Goal: Information Seeking & Learning: Learn about a topic

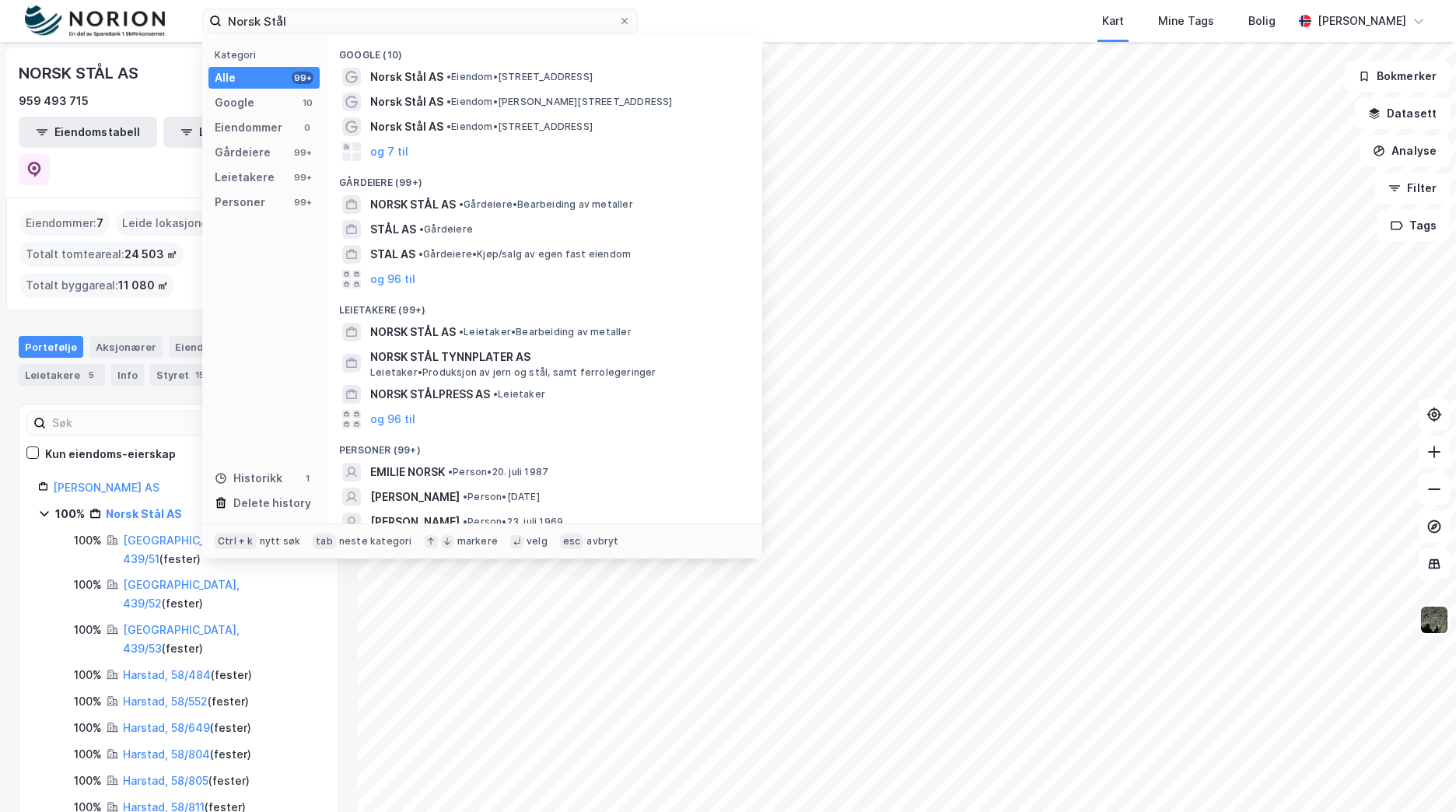
type input "Norsk"
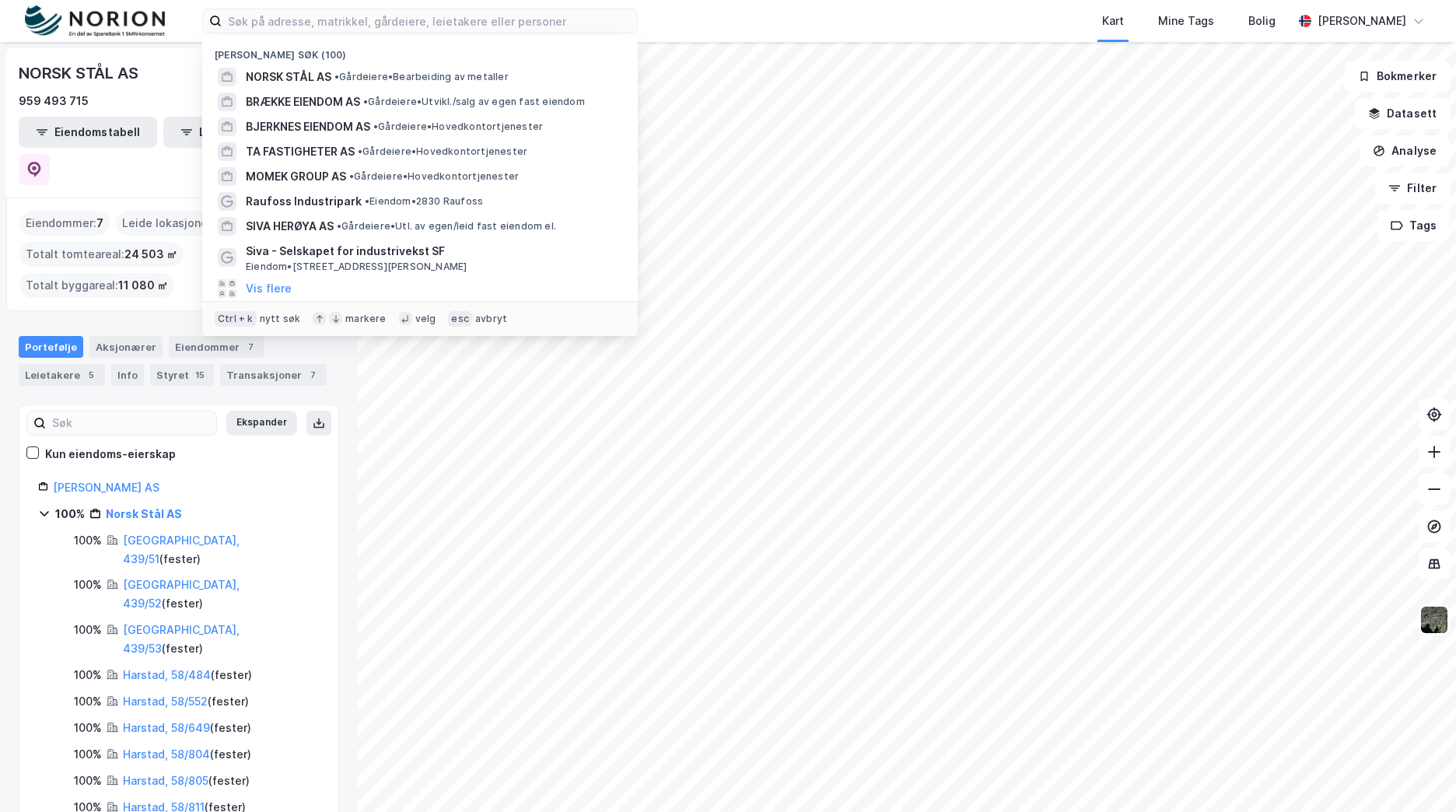
type input "f"
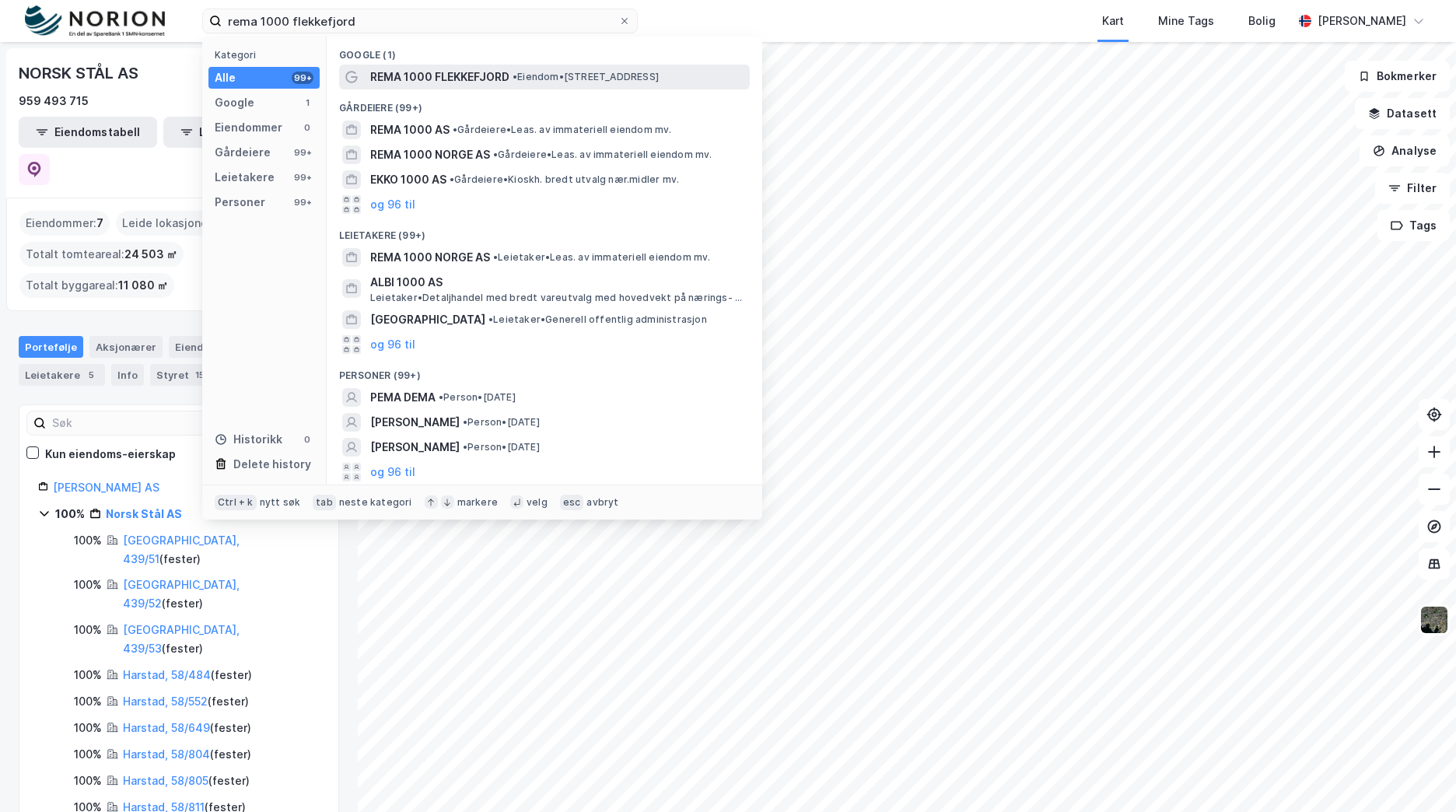
click at [512, 80] on div "REMA 1000 FLEKKEFJORD • Eiendom • [STREET_ADDRESS]" at bounding box center [558, 77] width 376 height 19
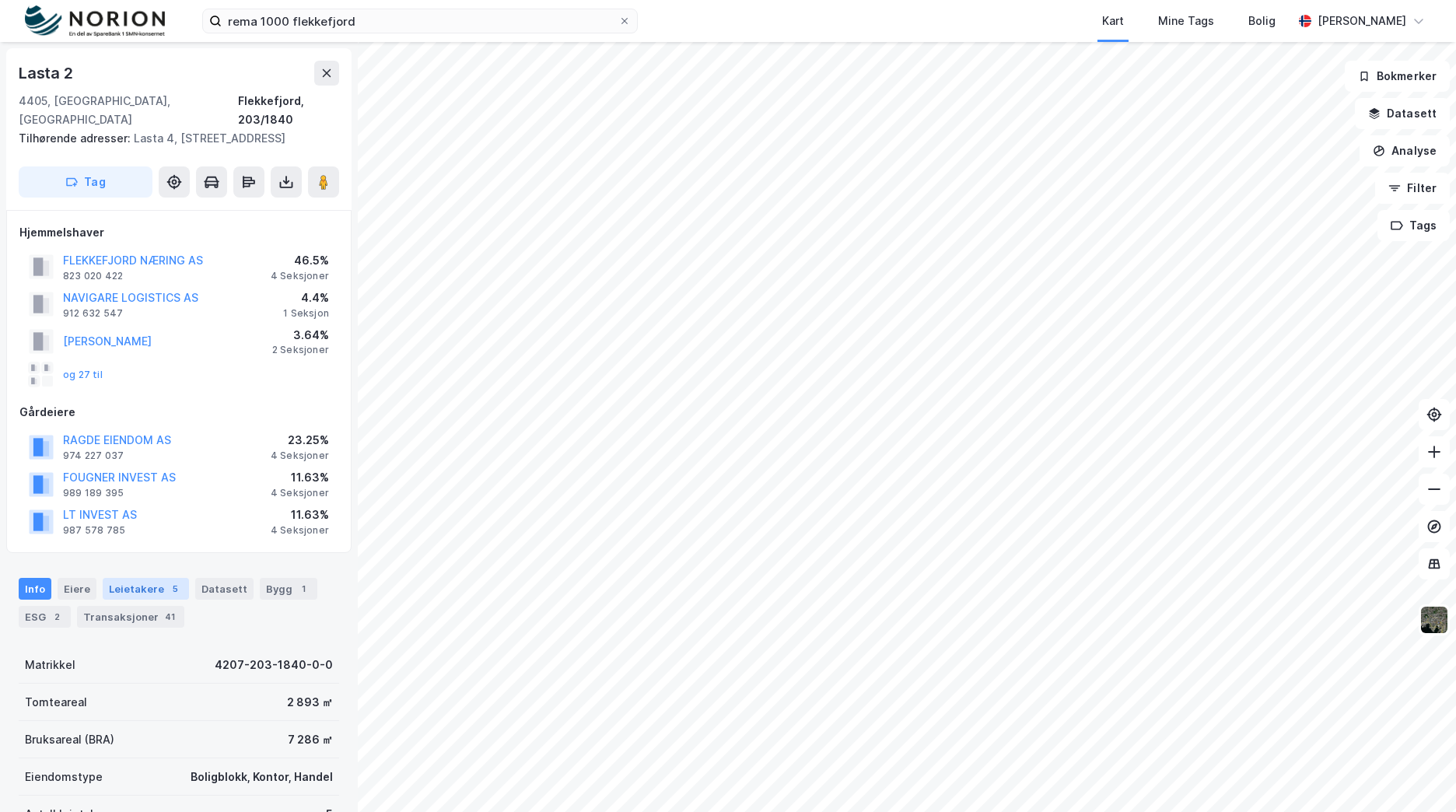
click at [144, 592] on div "Leietakere 5" at bounding box center [146, 589] width 86 height 22
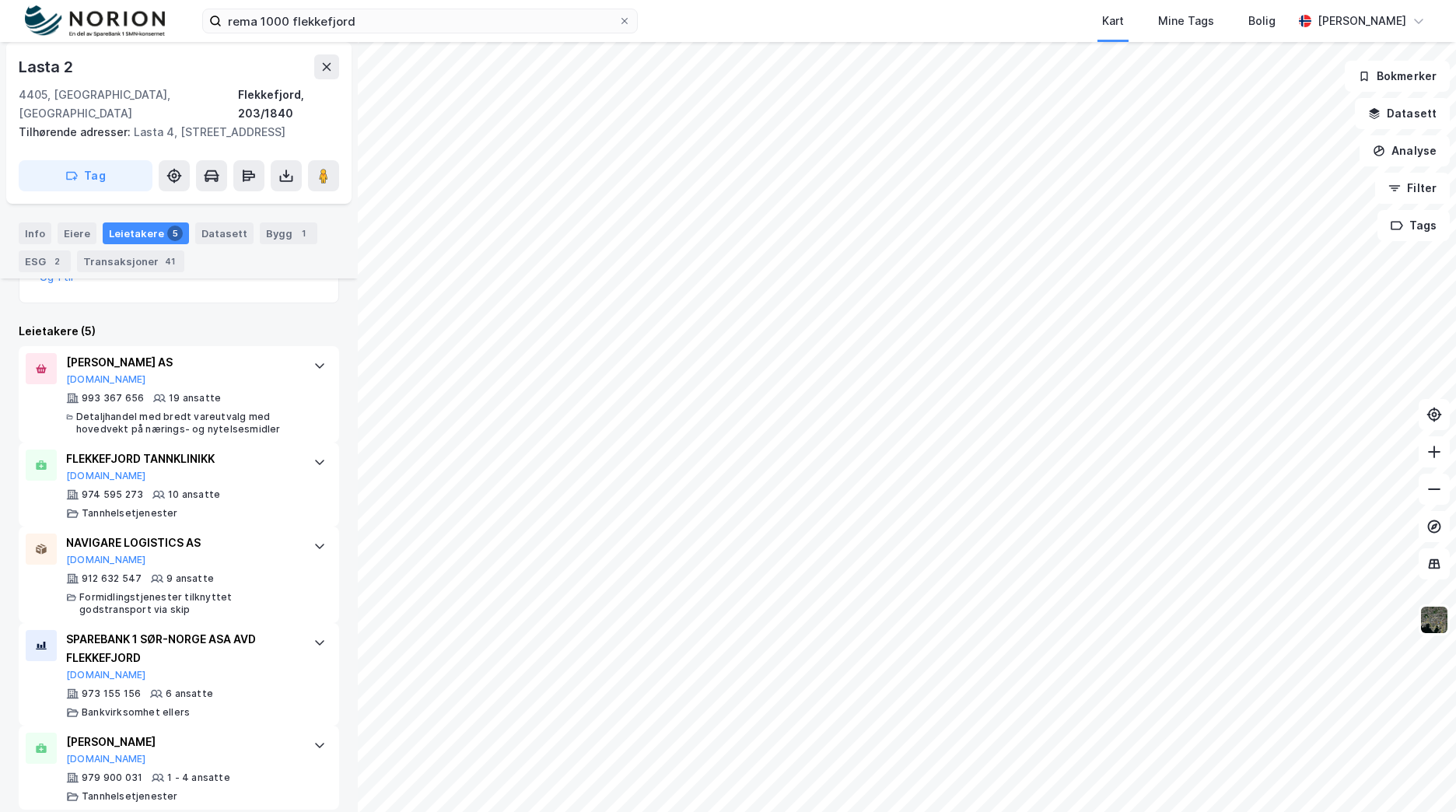
scroll to position [634, 0]
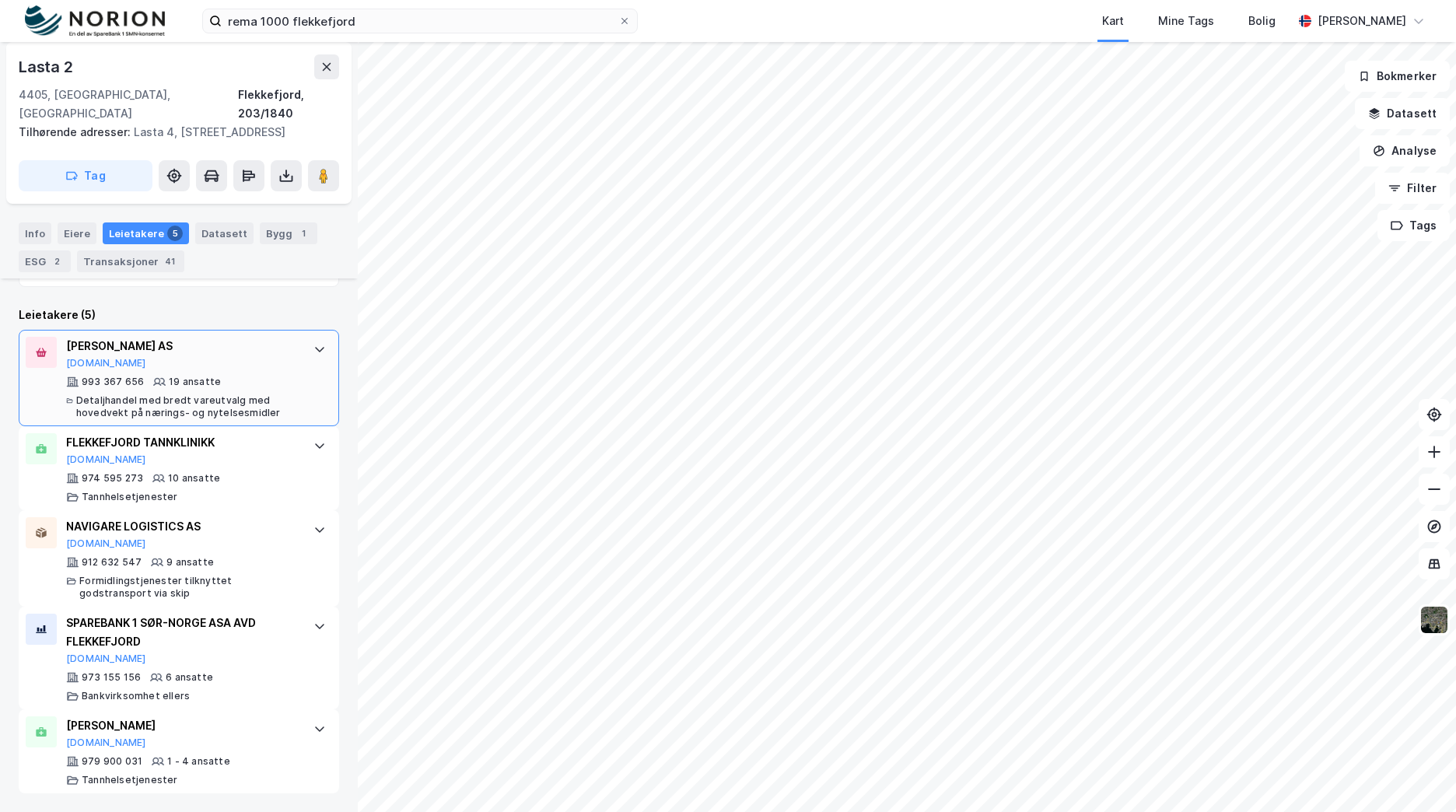
click at [224, 405] on div "Detaljhandel med bredt vareutvalg med hovedvekt på nærings- og nytelsesmidler" at bounding box center [188, 406] width 222 height 25
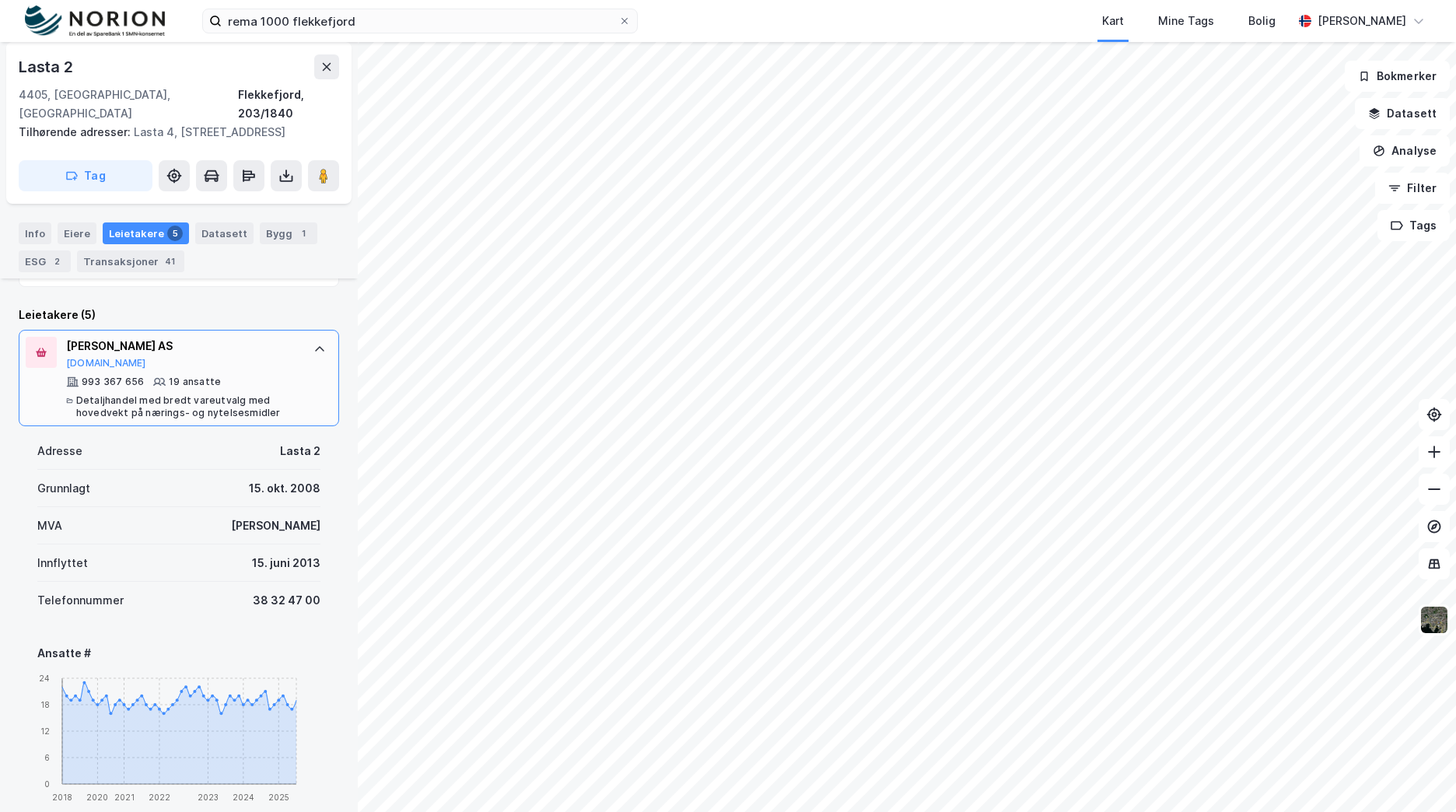
drag, startPoint x: 118, startPoint y: 326, endPoint x: 81, endPoint y: 353, distance: 45.8
click at [81, 353] on div "[PERSON_NAME] AS" at bounding box center [182, 346] width 232 height 19
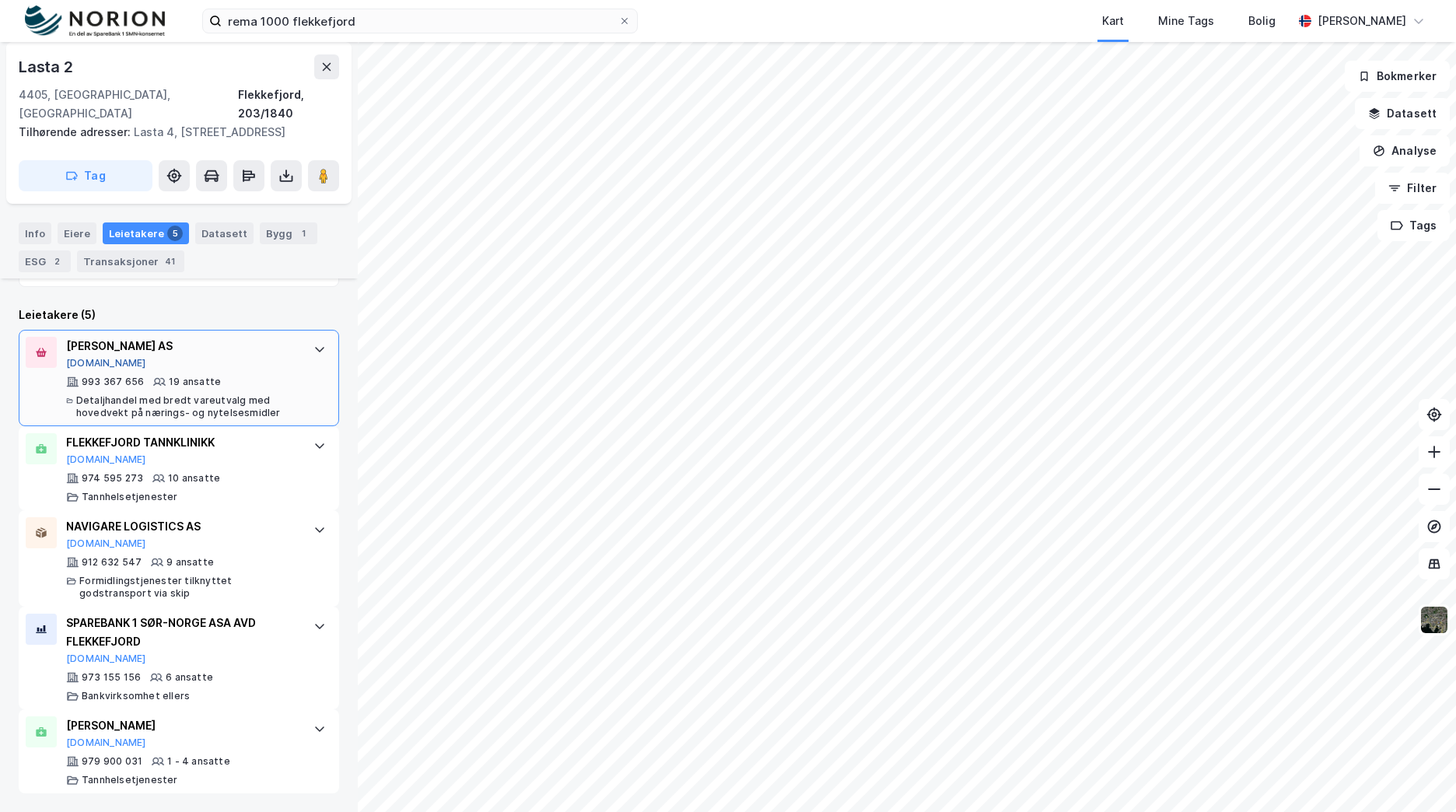
click at [84, 361] on button "[DOMAIN_NAME]" at bounding box center [106, 363] width 81 height 13
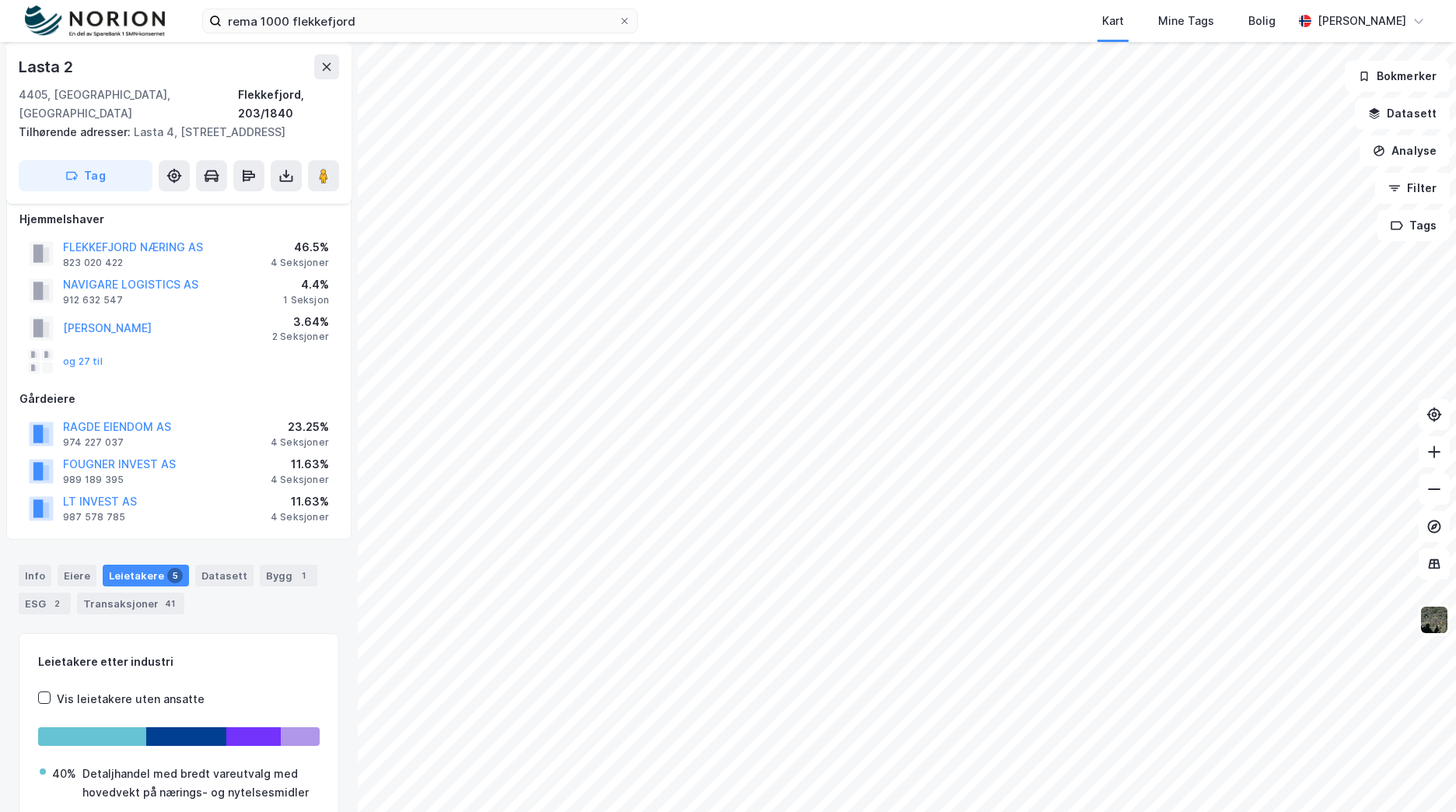
scroll to position [13, 0]
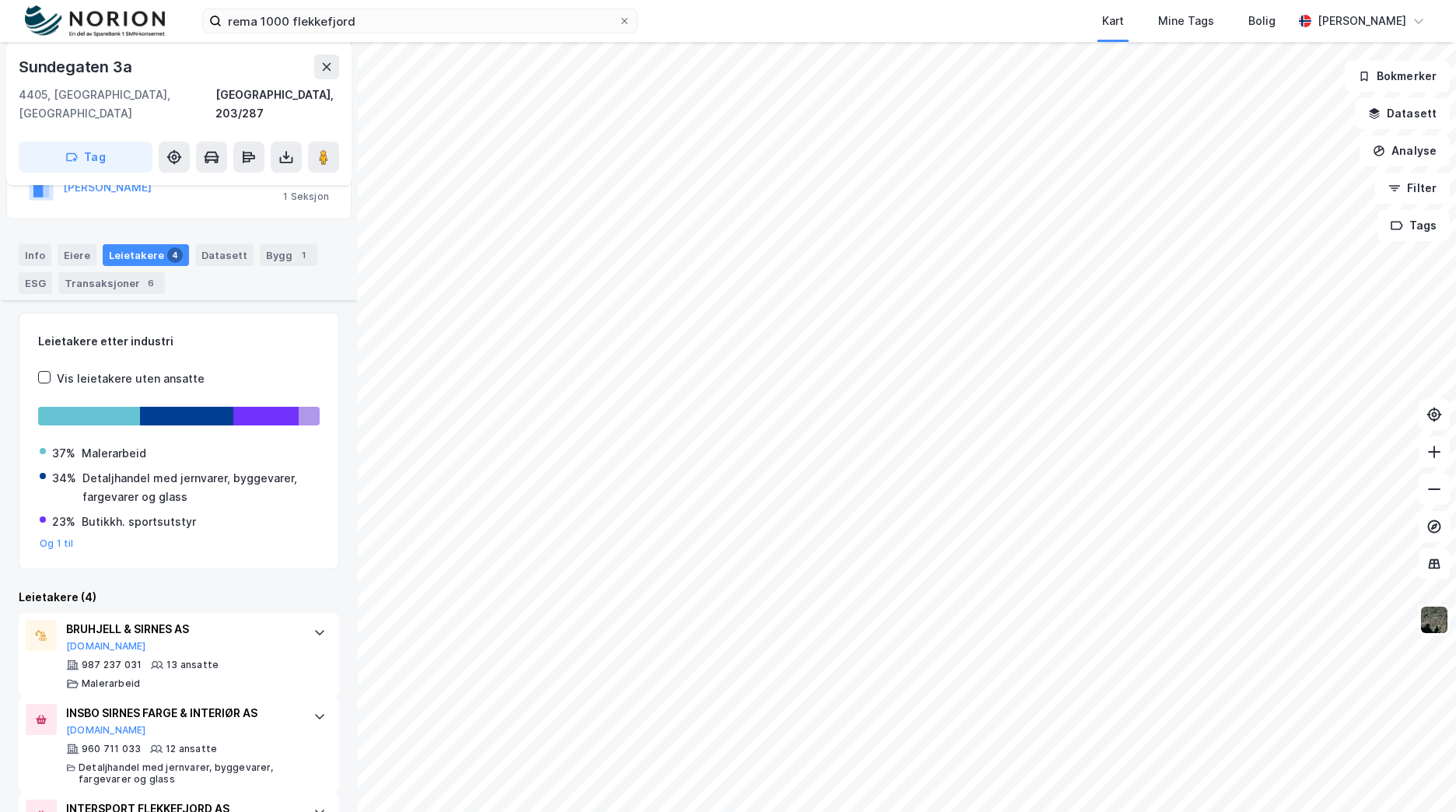
scroll to position [390, 0]
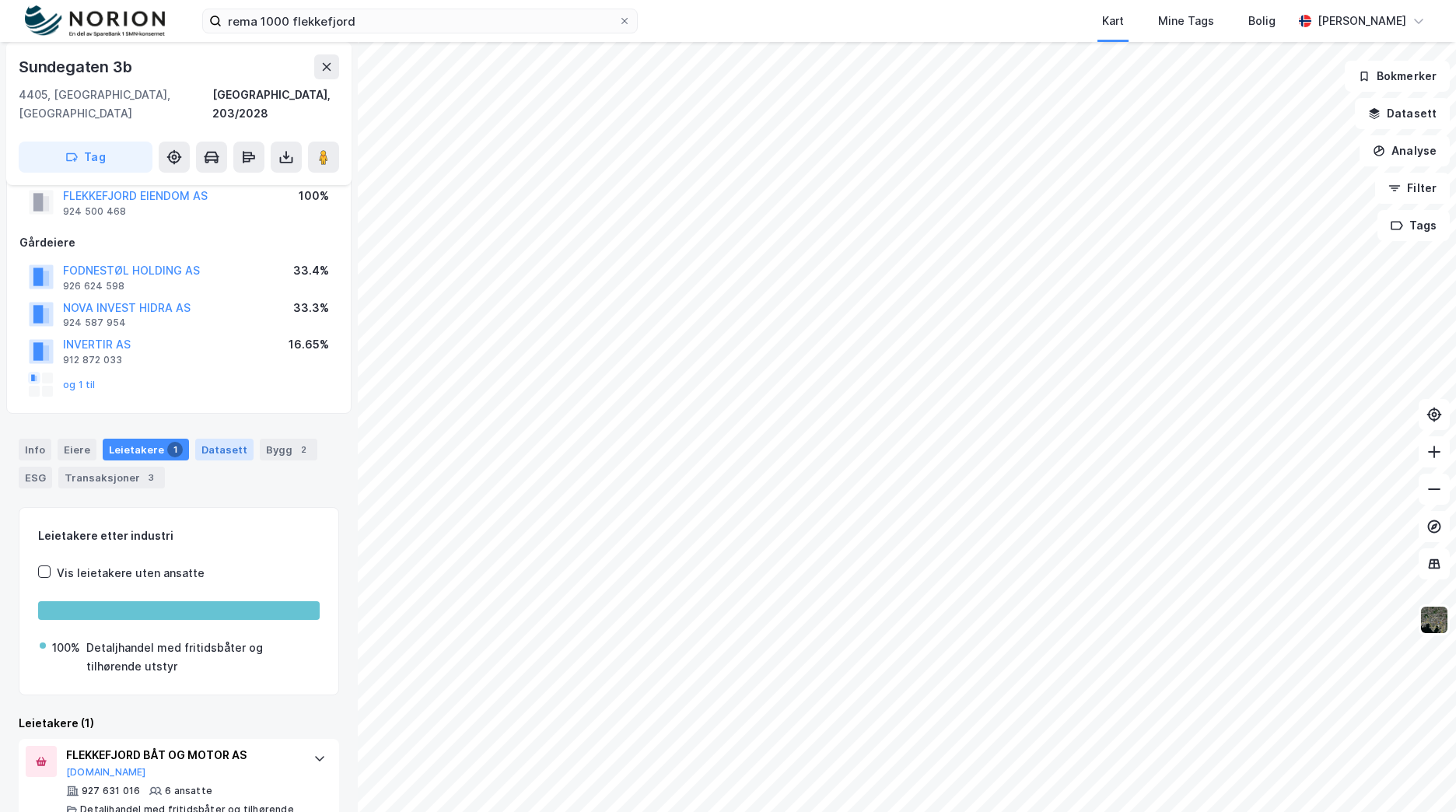
scroll to position [70, 0]
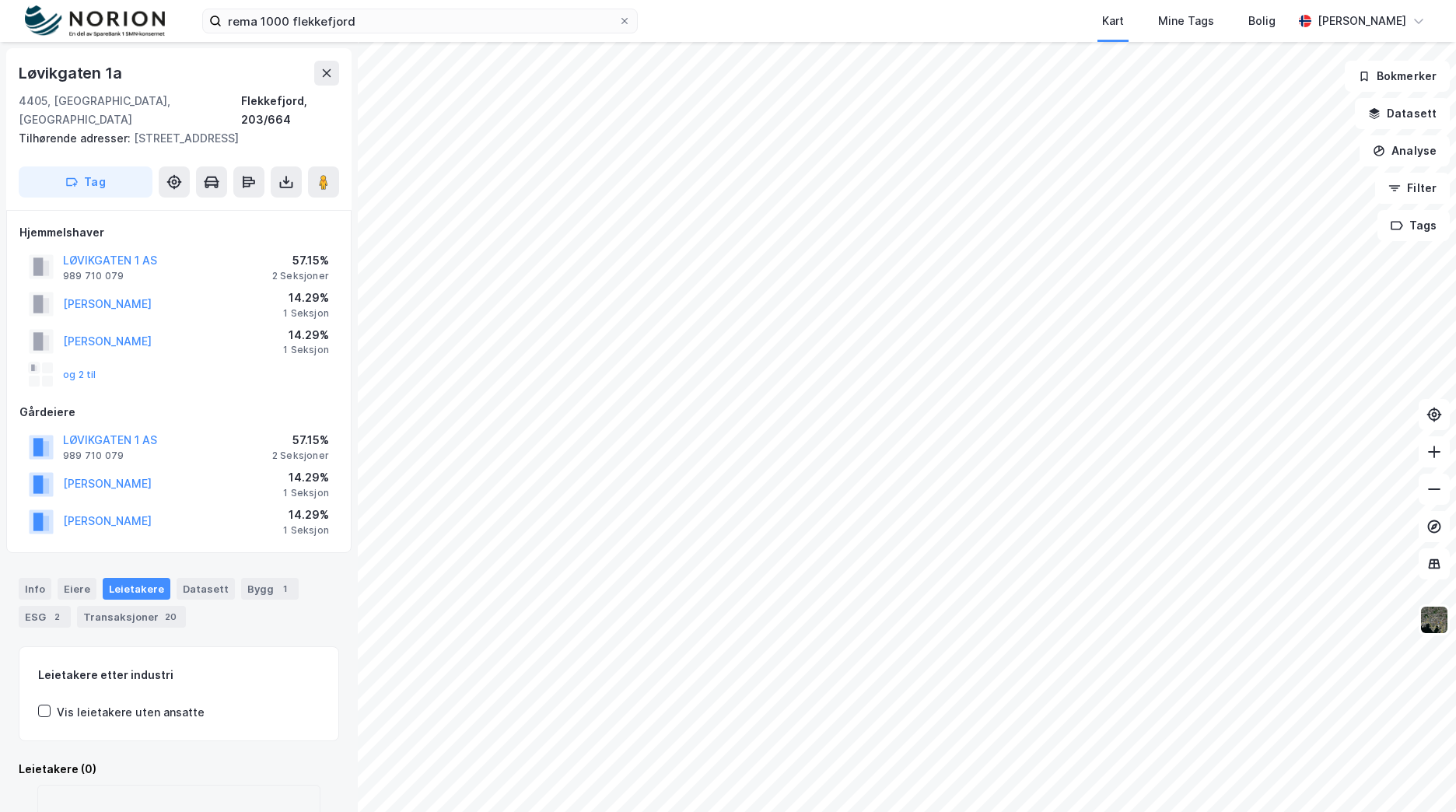
scroll to position [70, 0]
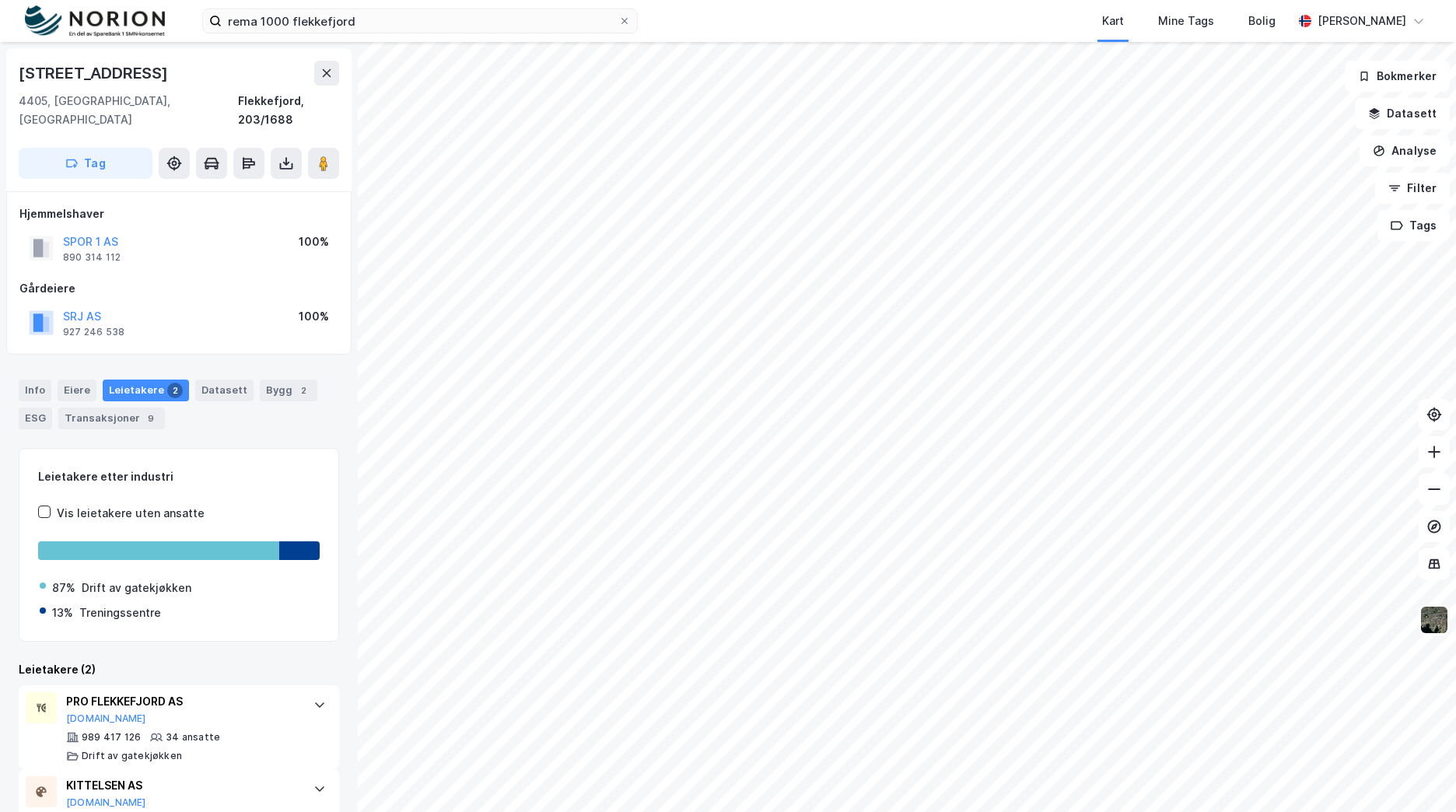
click at [548, 36] on div "rema 1000 flekkefjord Kart Mine Tags Bolig [PERSON_NAME]" at bounding box center [728, 21] width 1456 height 42
click at [543, 21] on input "rema 1000 flekkefjord" at bounding box center [420, 22] width 397 height 24
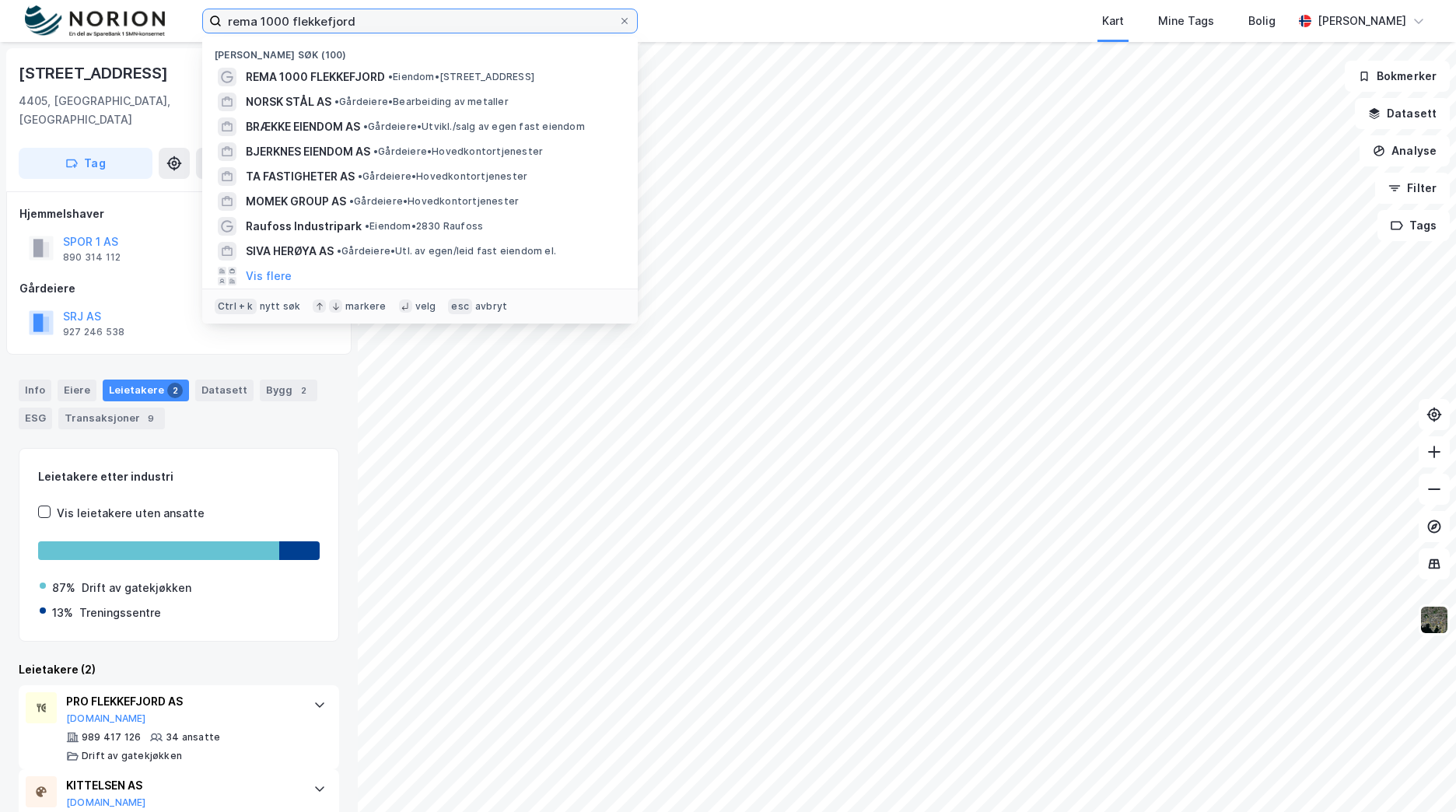
click at [543, 21] on input "rema 1000 flekkefjord" at bounding box center [420, 22] width 397 height 24
click at [541, 21] on input "rema 1000 flekkefjord" at bounding box center [420, 22] width 397 height 24
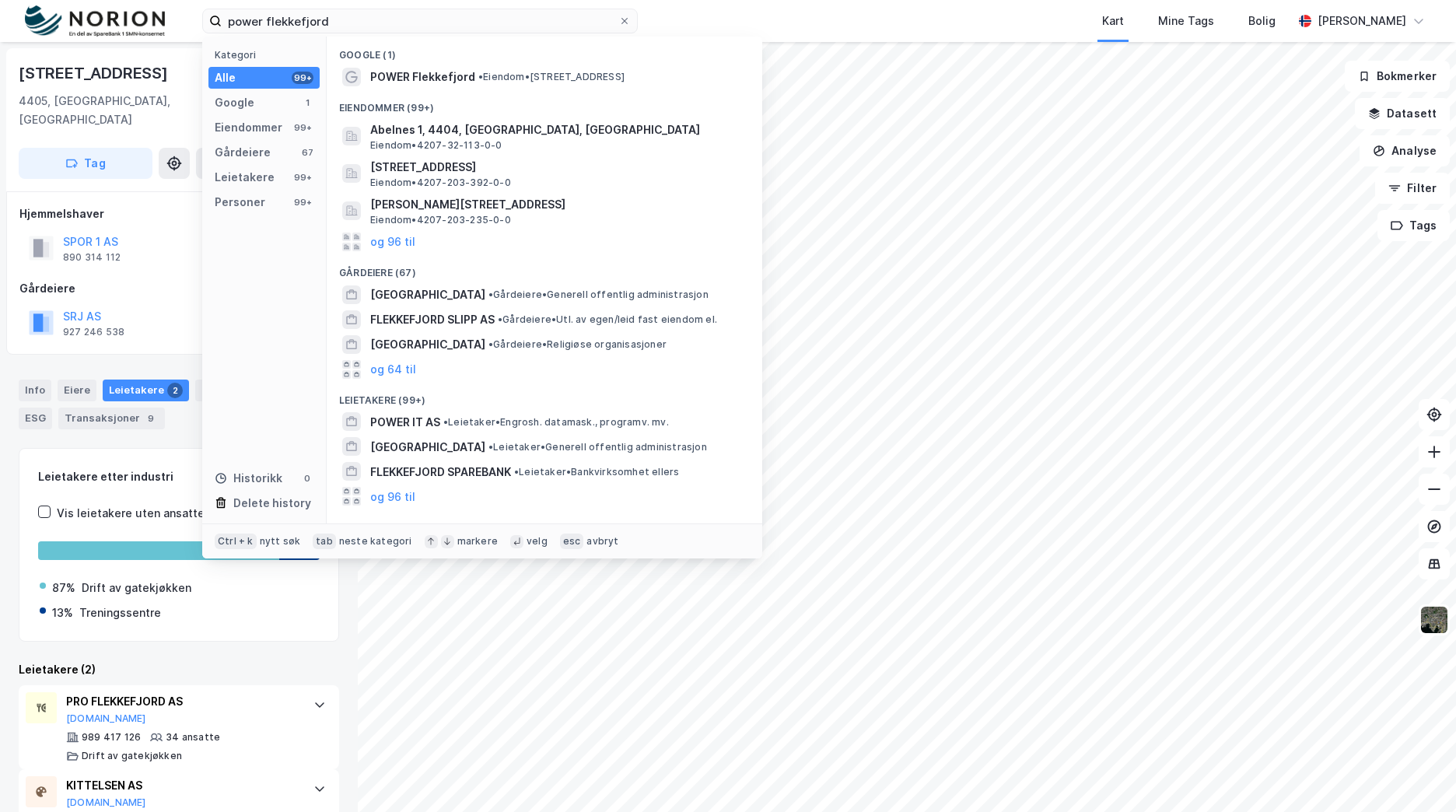
click at [527, 73] on span "• Eiendom • [STREET_ADDRESS]" at bounding box center [551, 77] width 146 height 13
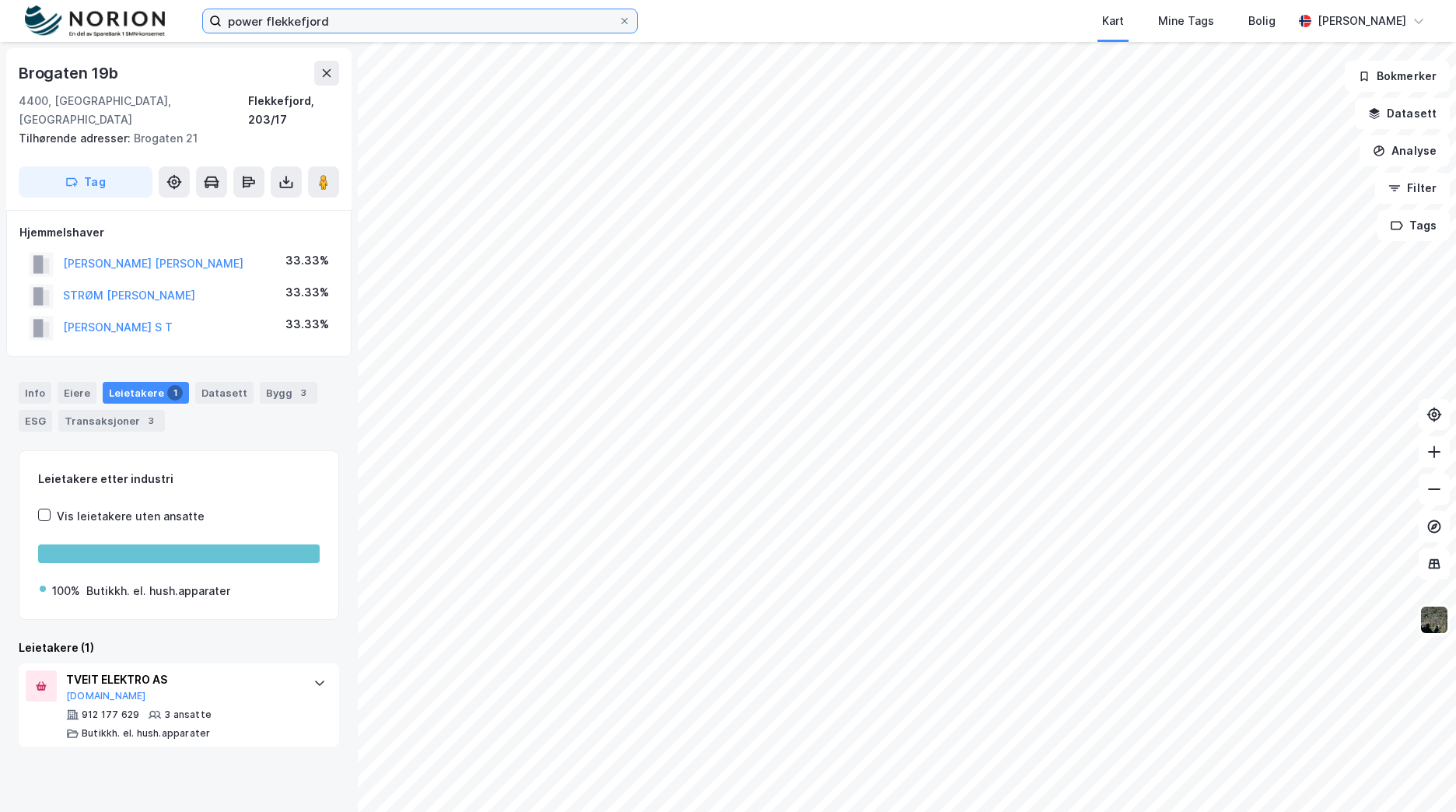
click at [256, 17] on input "power flekkefjord" at bounding box center [420, 22] width 397 height 24
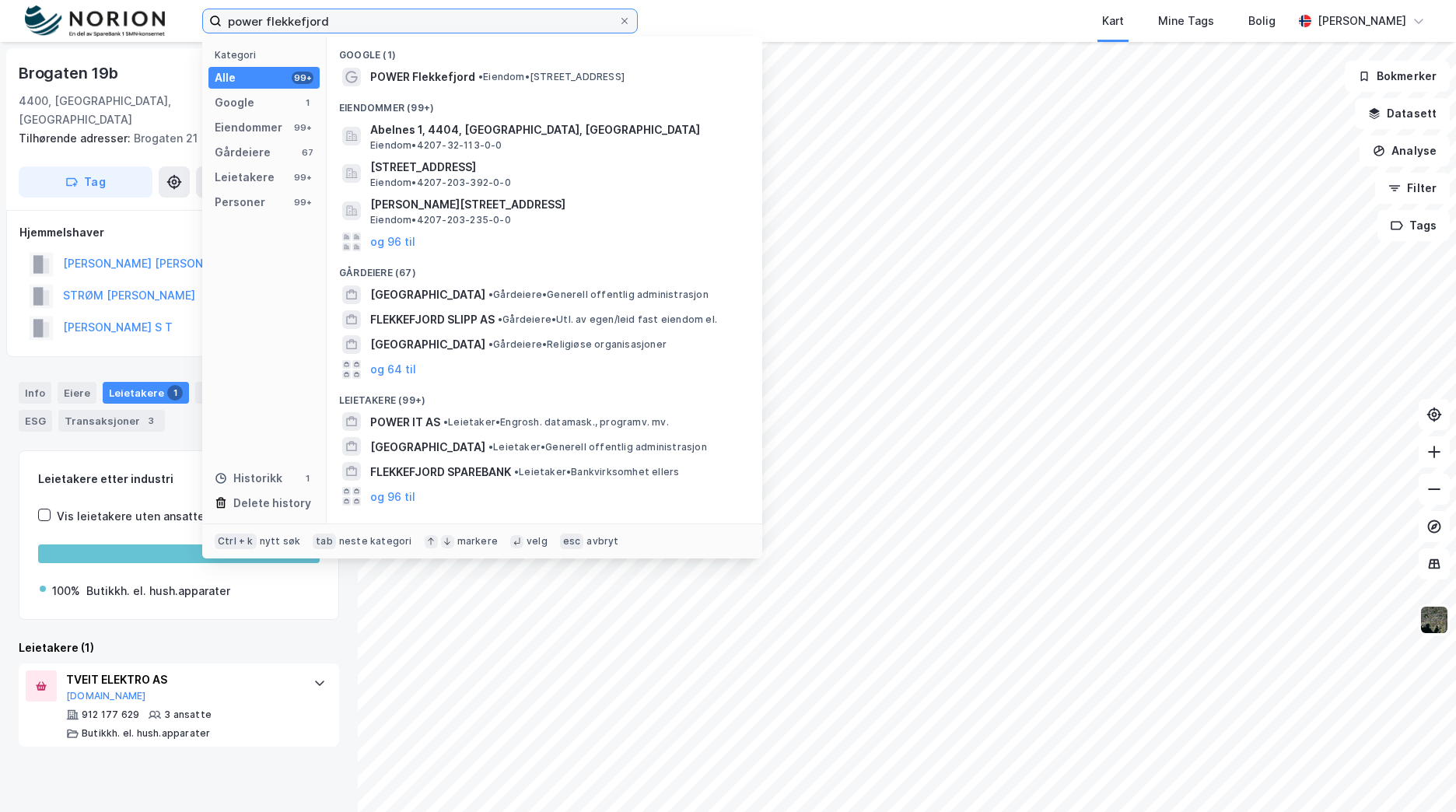
click at [256, 17] on input "power flekkefjord" at bounding box center [420, 22] width 397 height 24
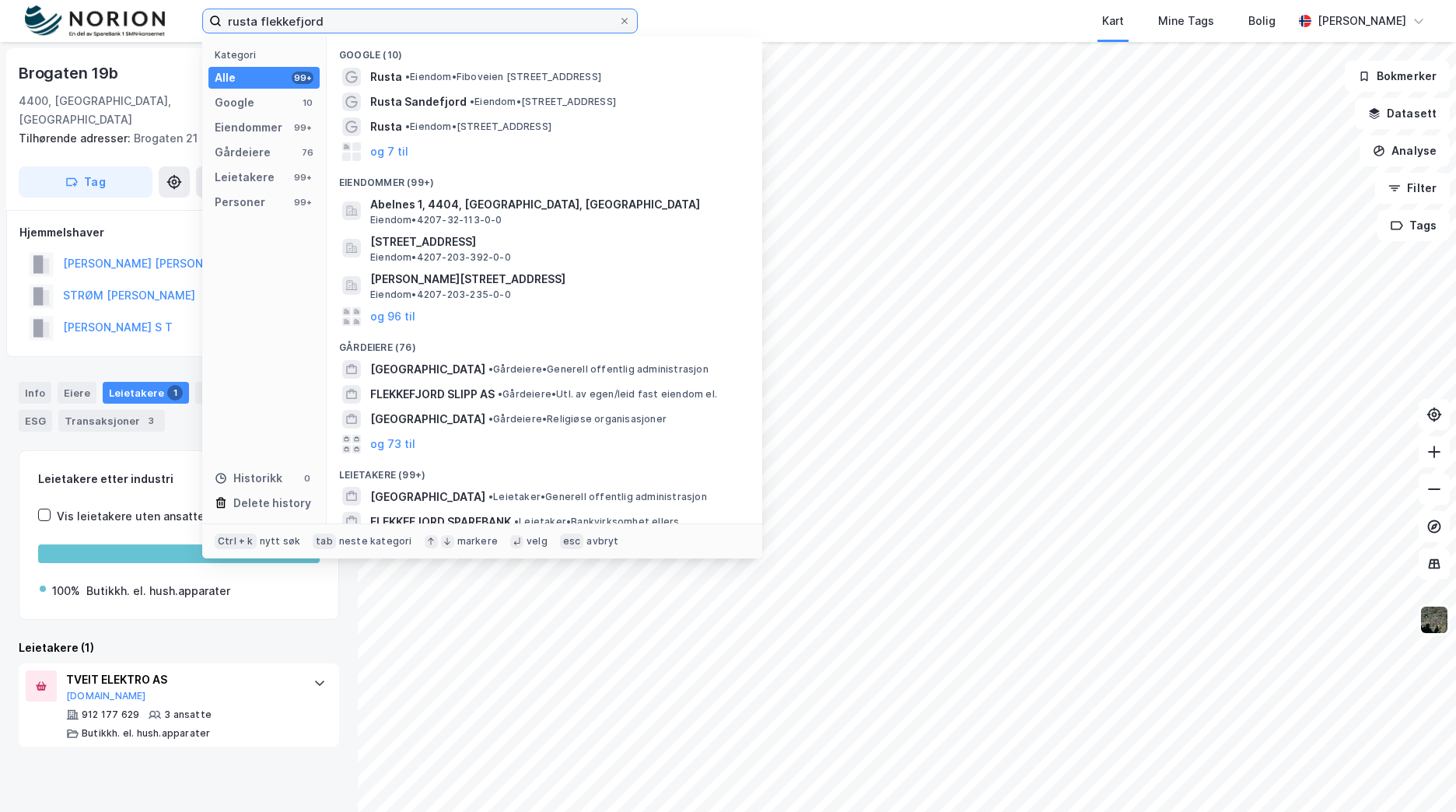
click at [241, 16] on input "rusta flekkefjord" at bounding box center [420, 22] width 397 height 24
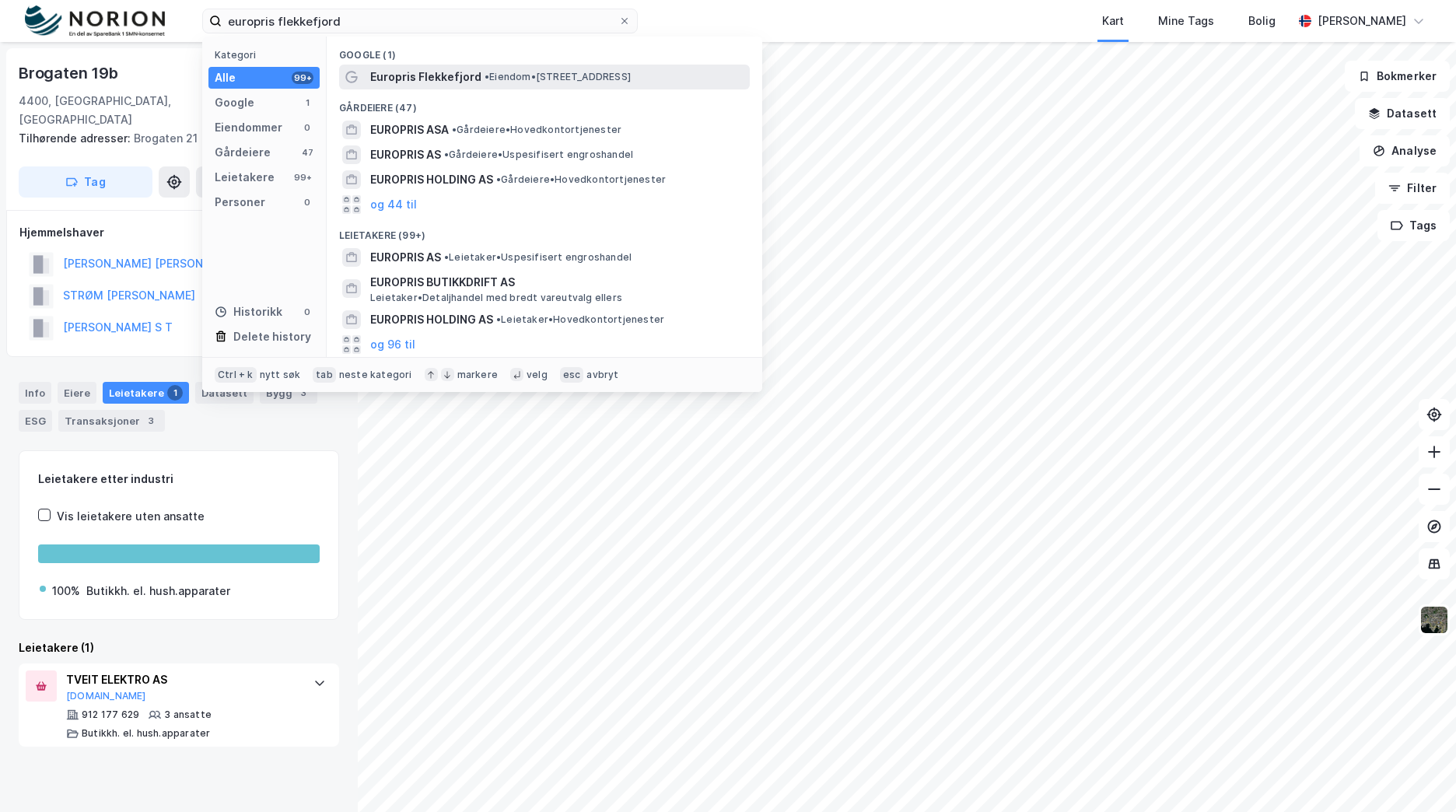
click at [426, 84] on span "Europris Flekkefjord" at bounding box center [425, 77] width 111 height 19
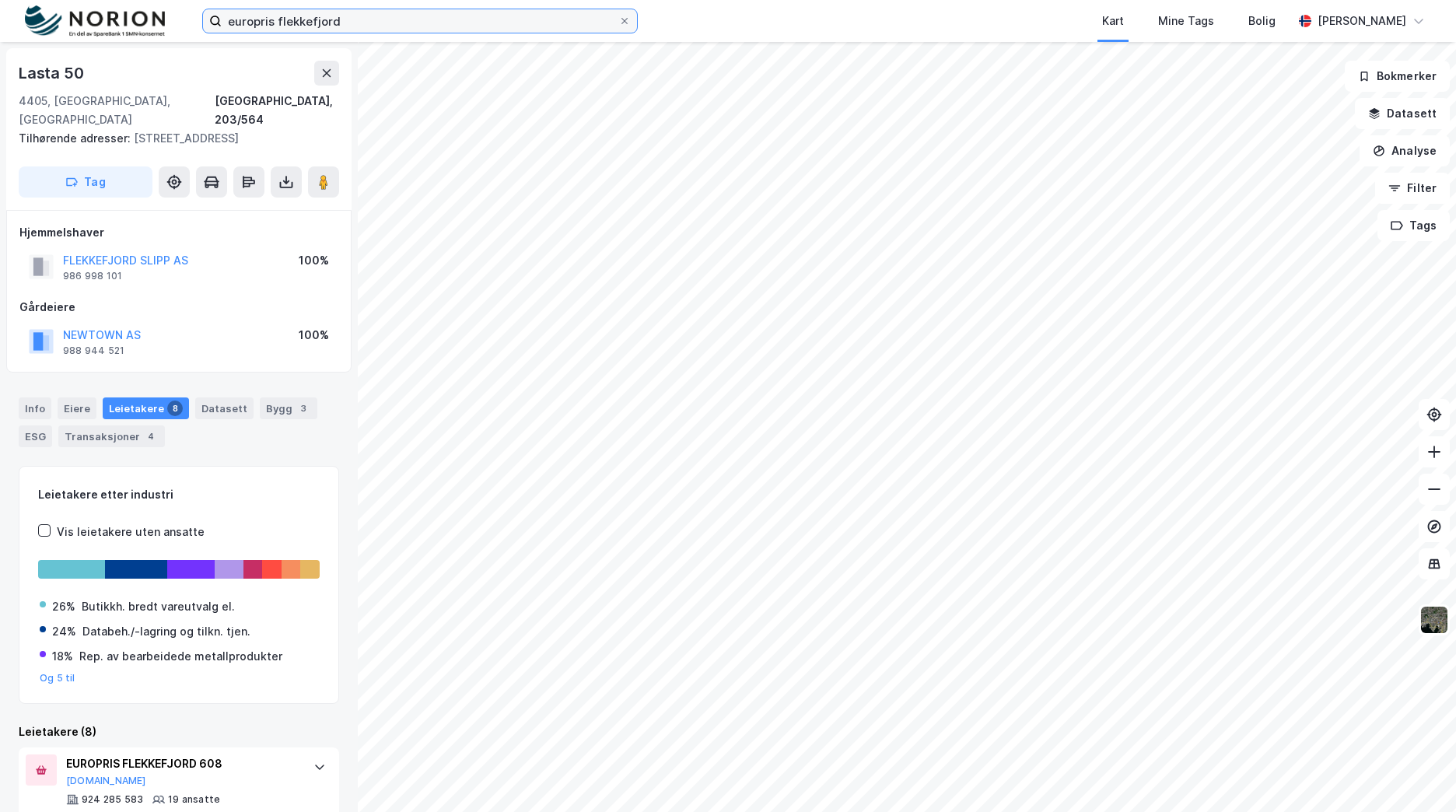
click at [258, 20] on input "europris flekkefjord" at bounding box center [420, 22] width 397 height 24
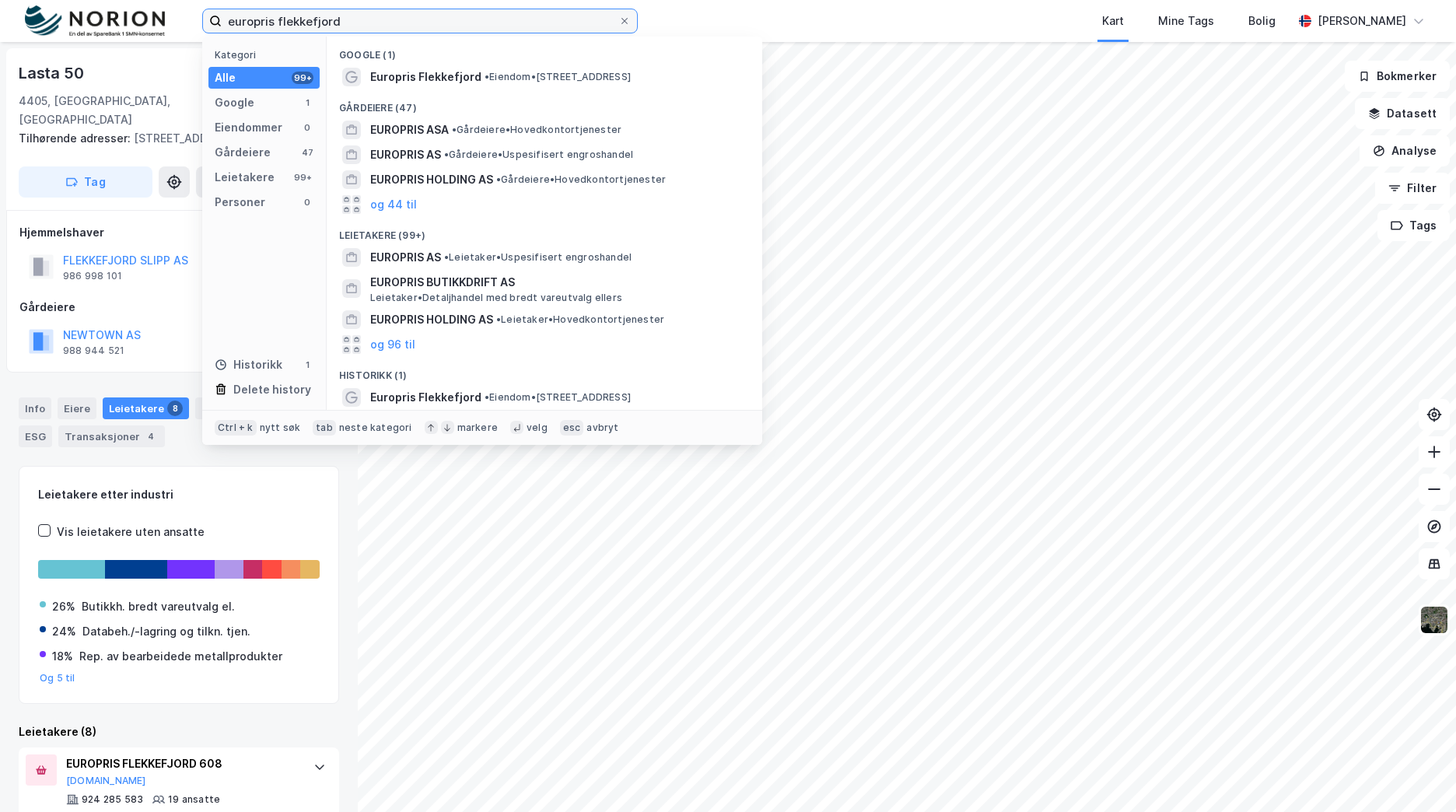
click at [258, 20] on input "europris flekkefjord" at bounding box center [420, 22] width 397 height 24
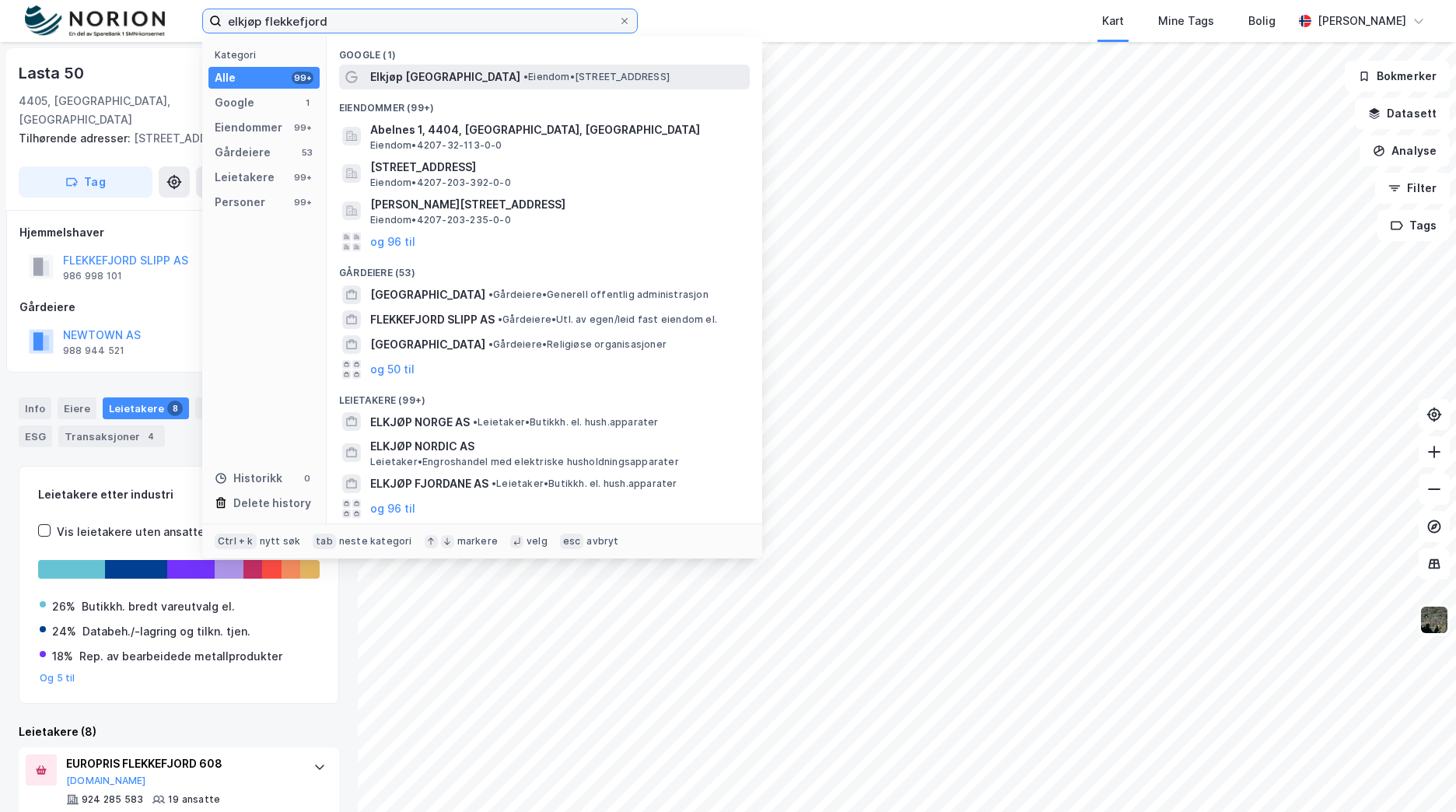
type input "elkjøp flekkefjord"
click at [391, 77] on span "Elkjøp [GEOGRAPHIC_DATA]" at bounding box center [445, 77] width 150 height 19
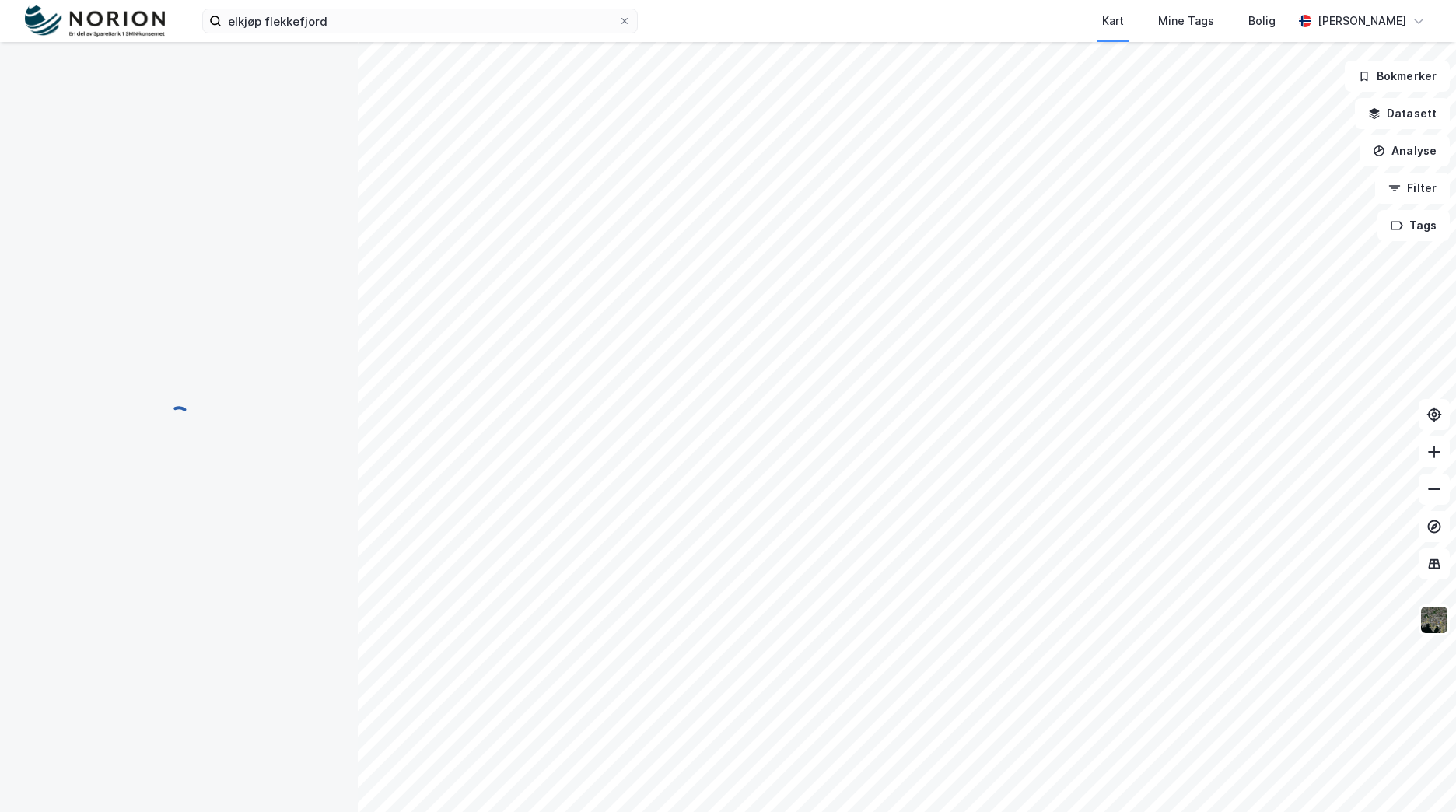
scroll to position [2, 0]
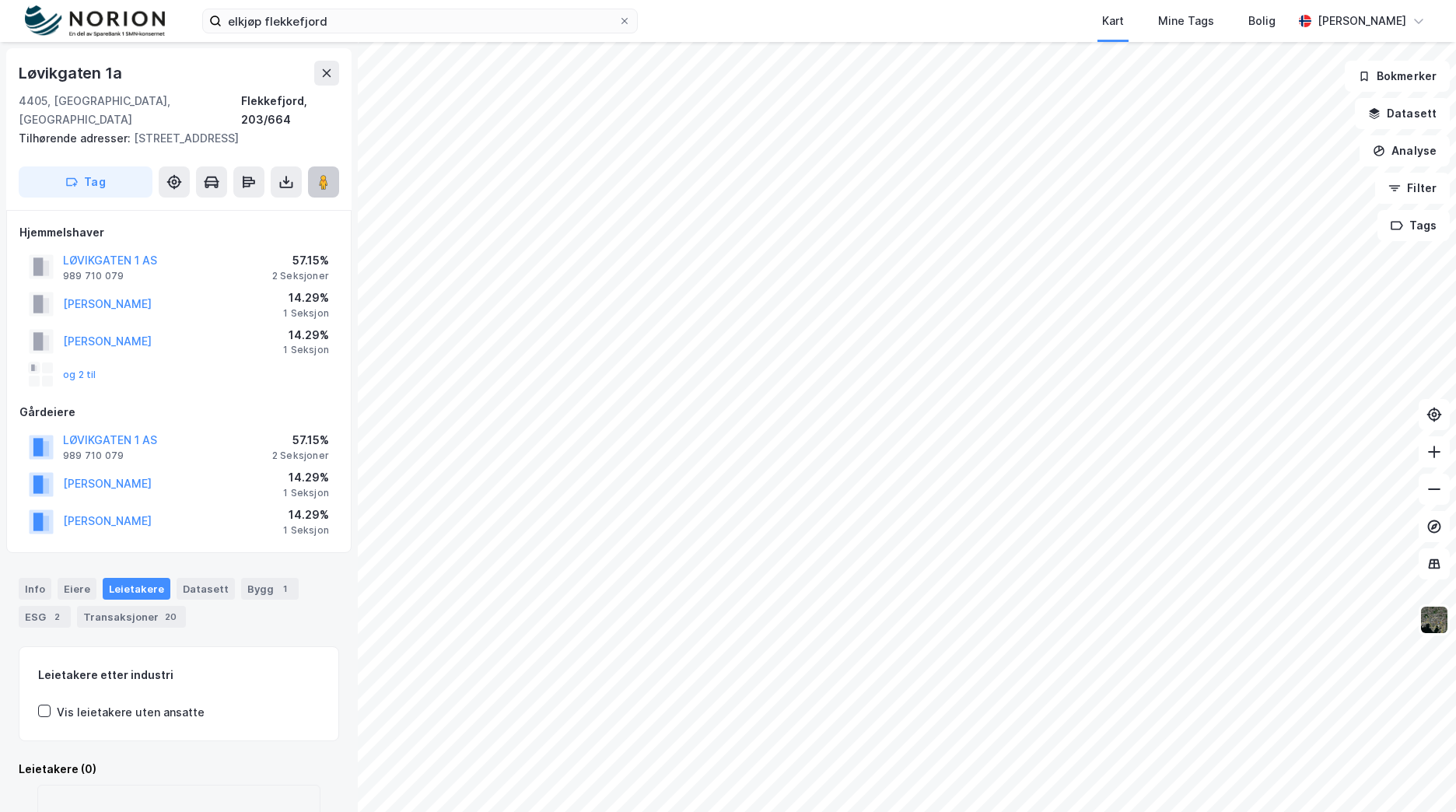
click at [314, 172] on button at bounding box center [324, 183] width 31 height 31
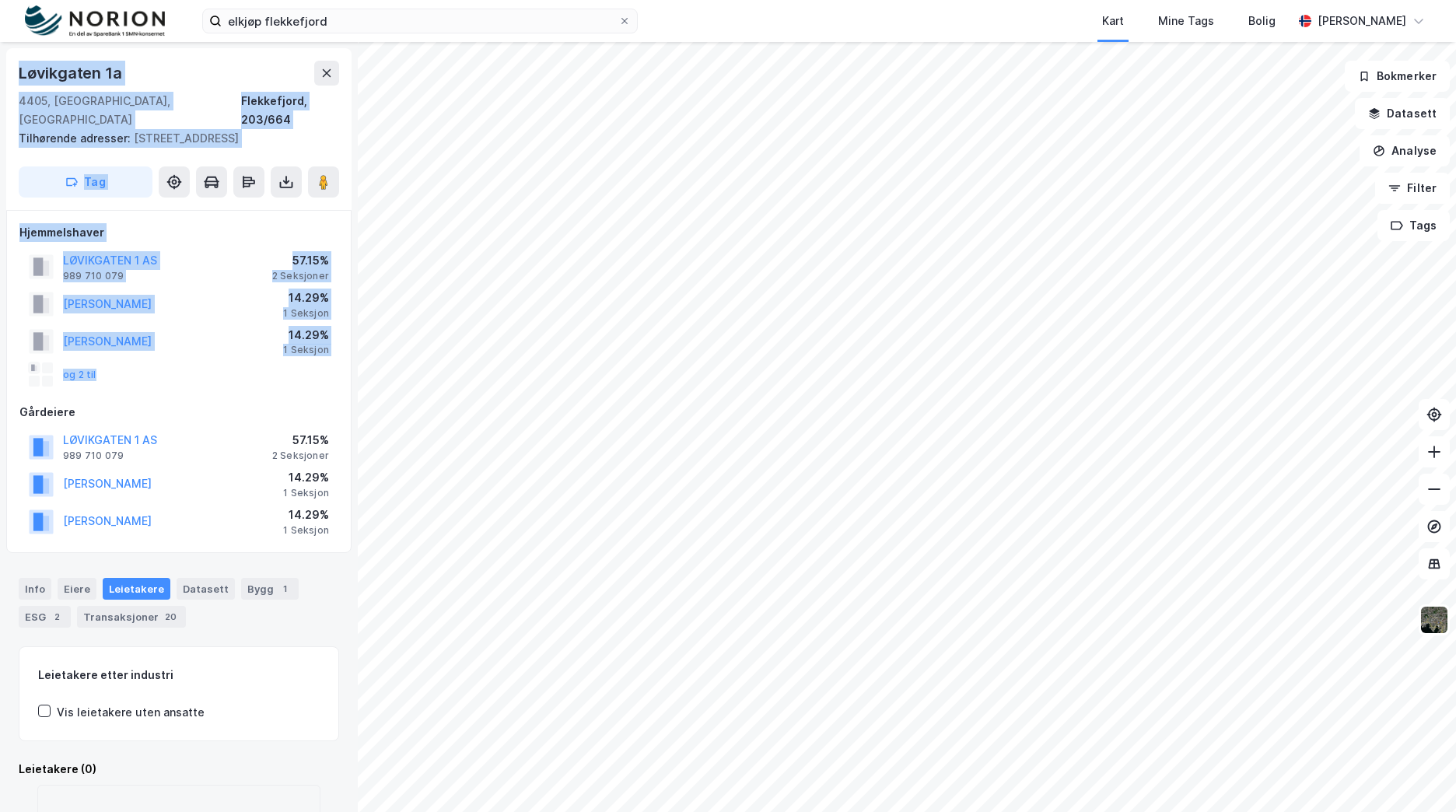
click at [717, 372] on div "[STREET_ADDRESS] Tilhørende adresser: [STREET_ADDRESS], [STREET_ADDRESS] Tag Hj…" at bounding box center [728, 427] width 1456 height 770
click at [327, 174] on image at bounding box center [324, 182] width 10 height 16
